Goal: Contribute content

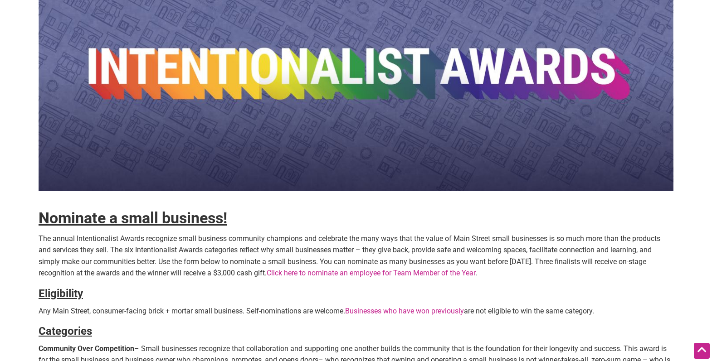
scroll to position [82, 0]
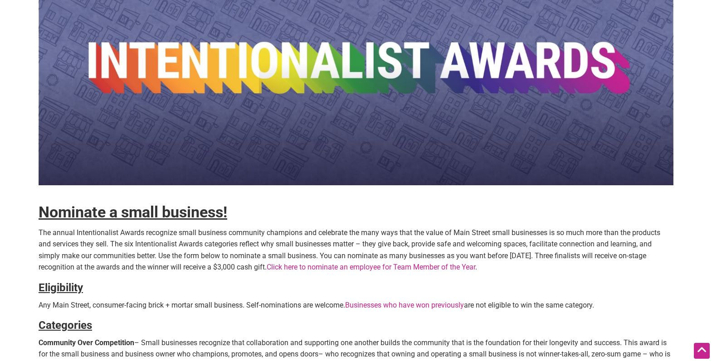
click at [407, 303] on link "Businesses who have won previously" at bounding box center [404, 305] width 119 height 9
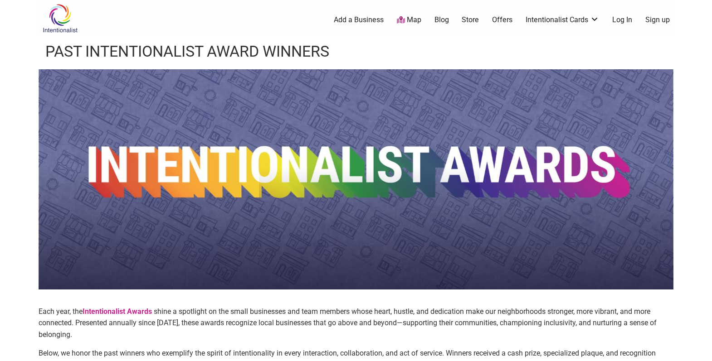
scroll to position [11, 0]
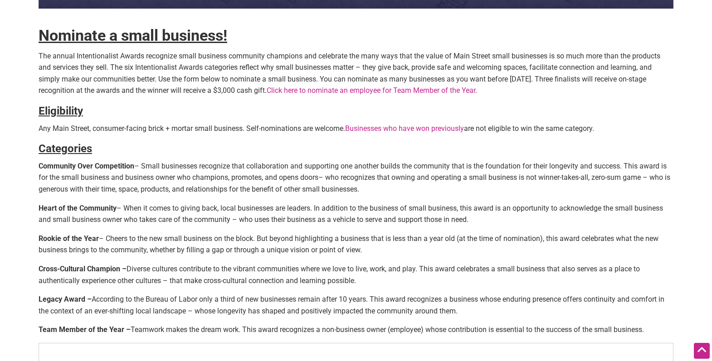
scroll to position [241, 0]
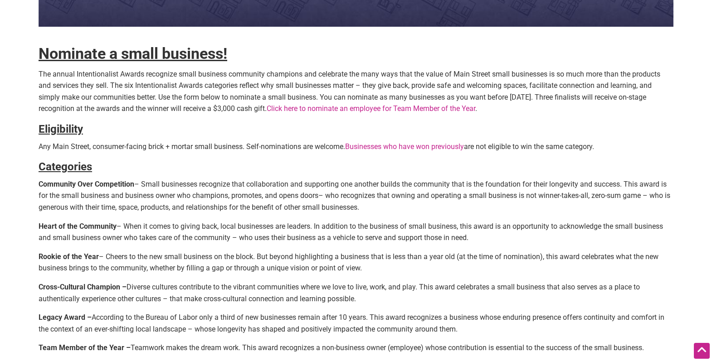
click at [189, 56] on strong "Nominate a small business!" at bounding box center [133, 53] width 189 height 18
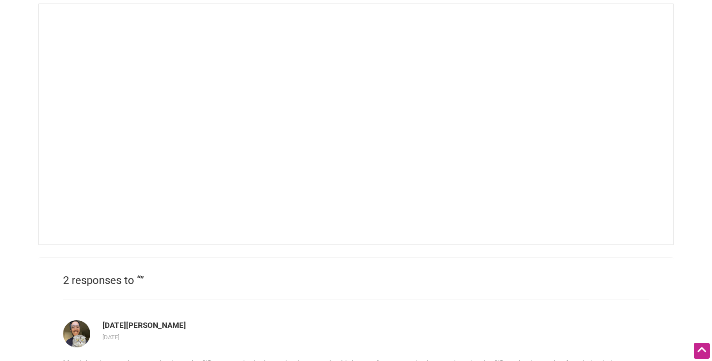
scroll to position [605, 0]
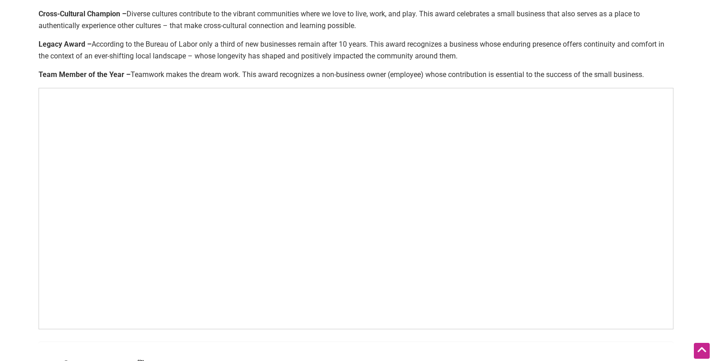
scroll to position [453, 0]
